Goal: Transaction & Acquisition: Purchase product/service

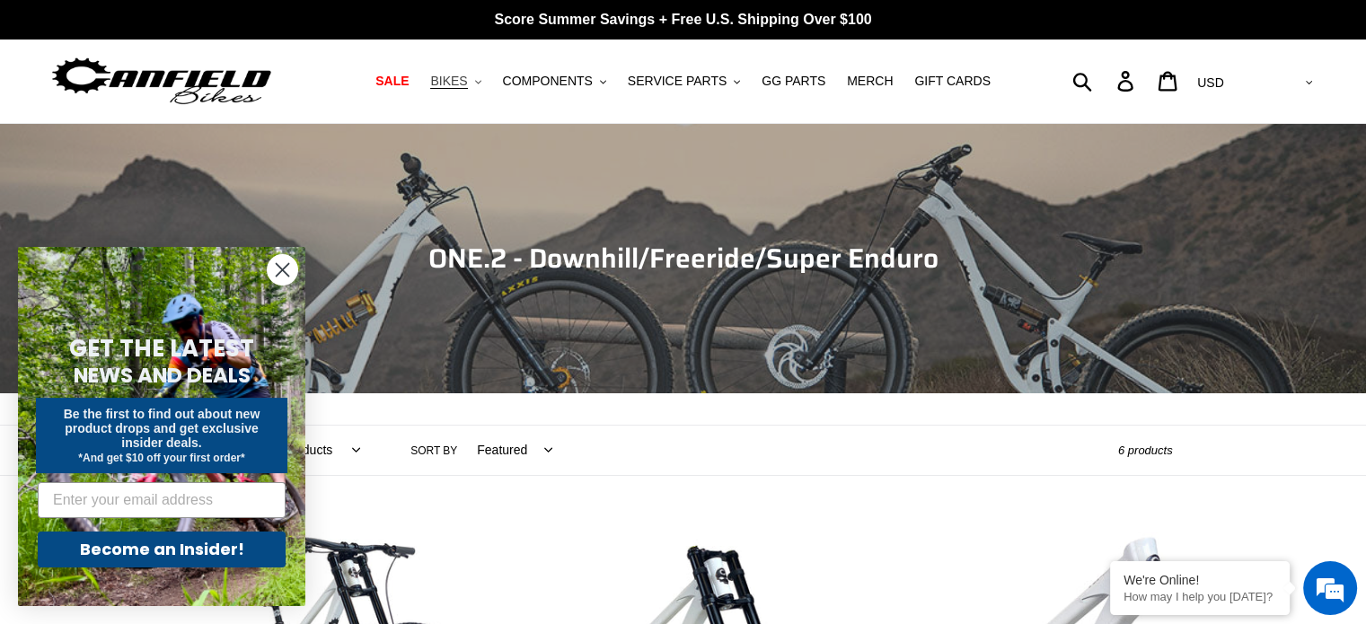
click at [482, 82] on icon ".cls-1{fill:#231f20}" at bounding box center [478, 82] width 6 height 6
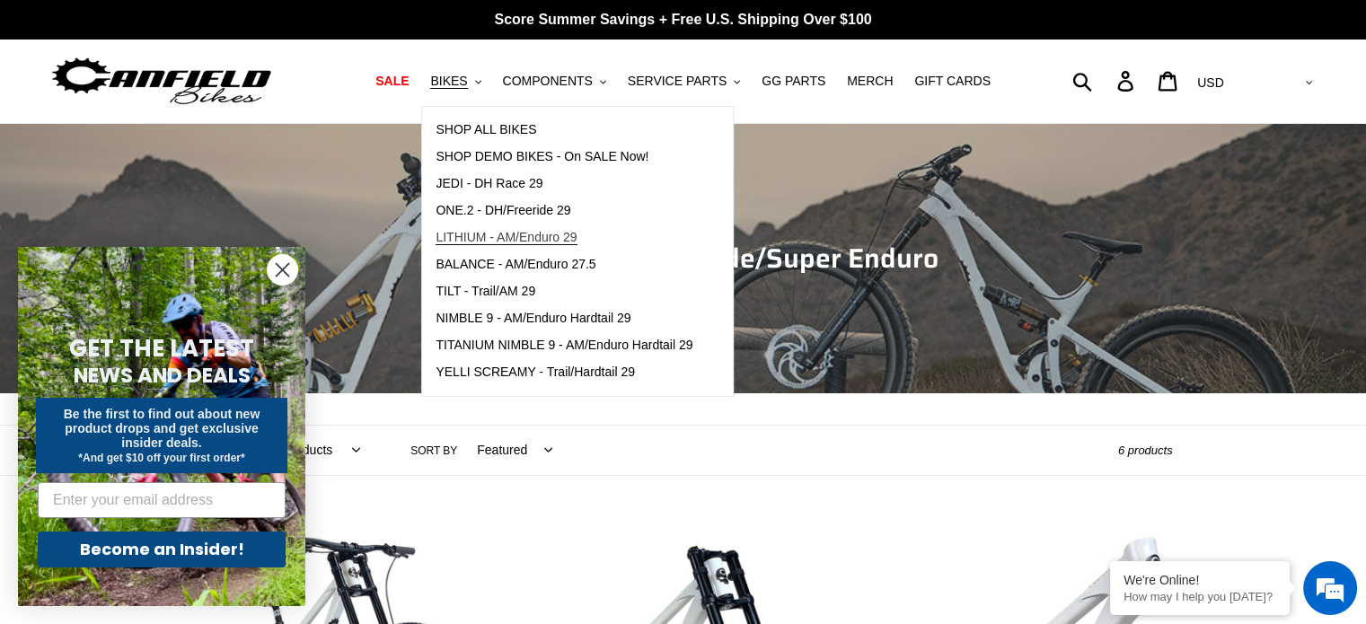
click at [508, 231] on span "LITHIUM - AM/Enduro 29" at bounding box center [506, 237] width 141 height 15
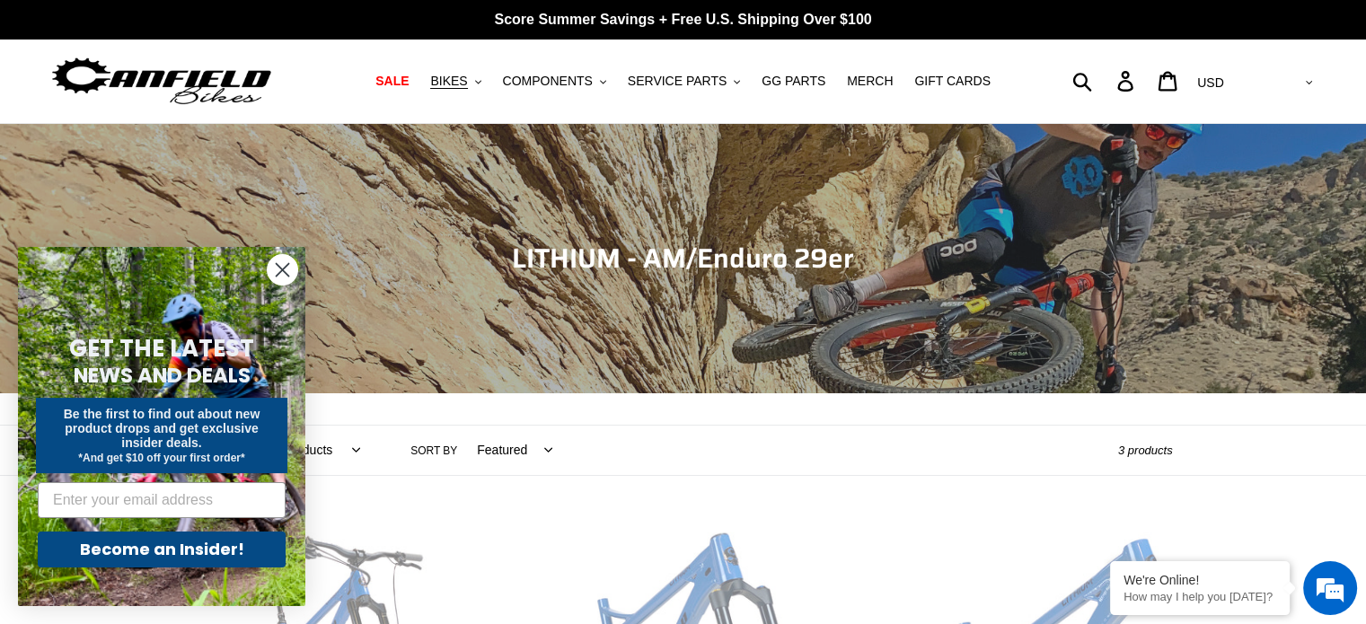
click at [280, 270] on icon "Close dialog" at bounding box center [283, 270] width 13 height 13
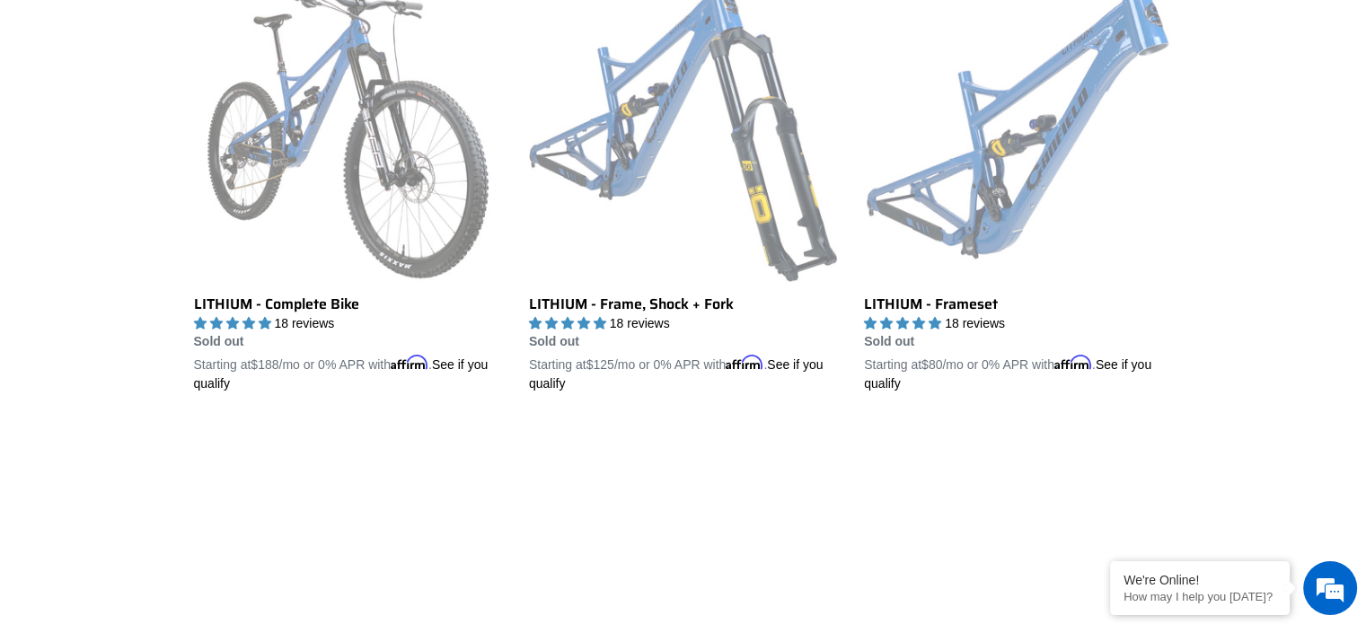
scroll to position [493, 0]
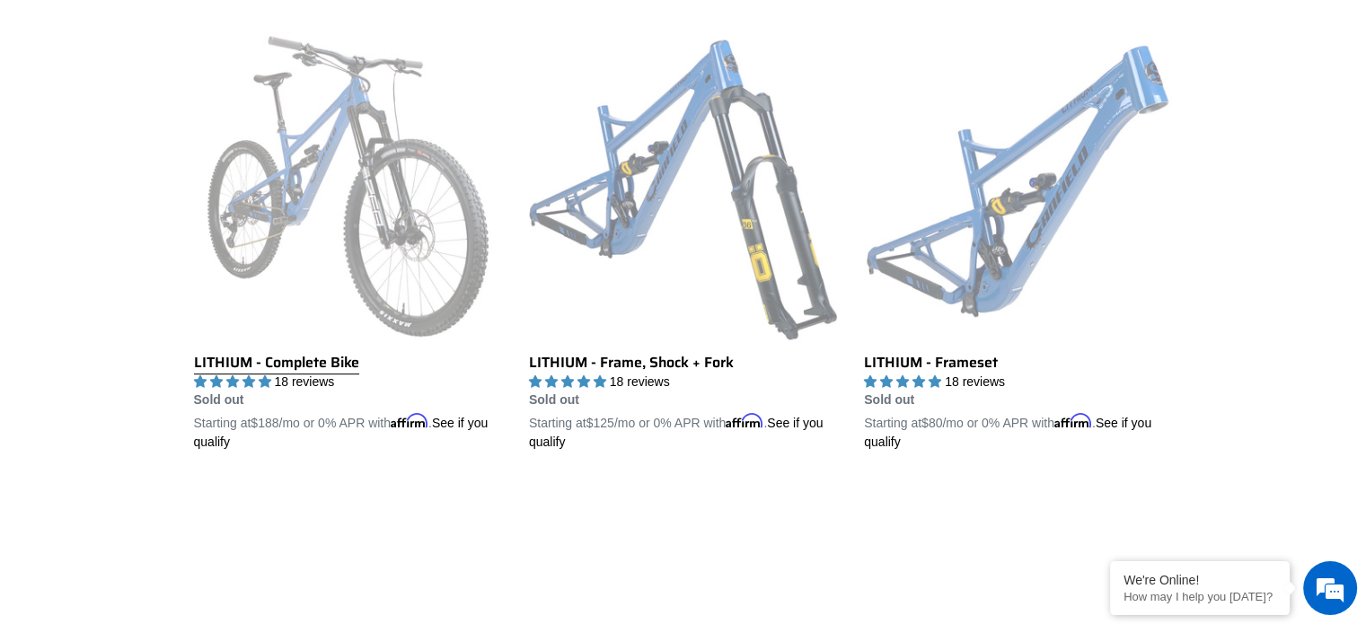
click at [389, 267] on link "LITHIUM - Complete Bike" at bounding box center [348, 242] width 308 height 420
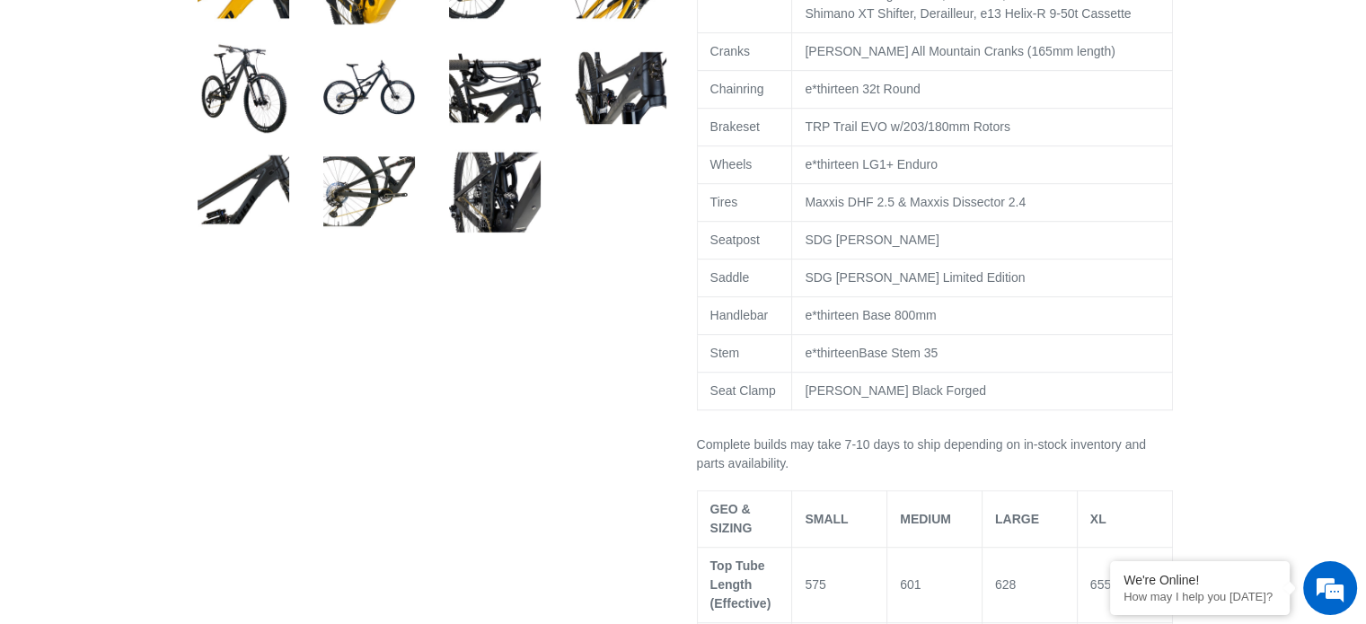
select select "highest-rating"
